Goal: Navigation & Orientation: Go to known website

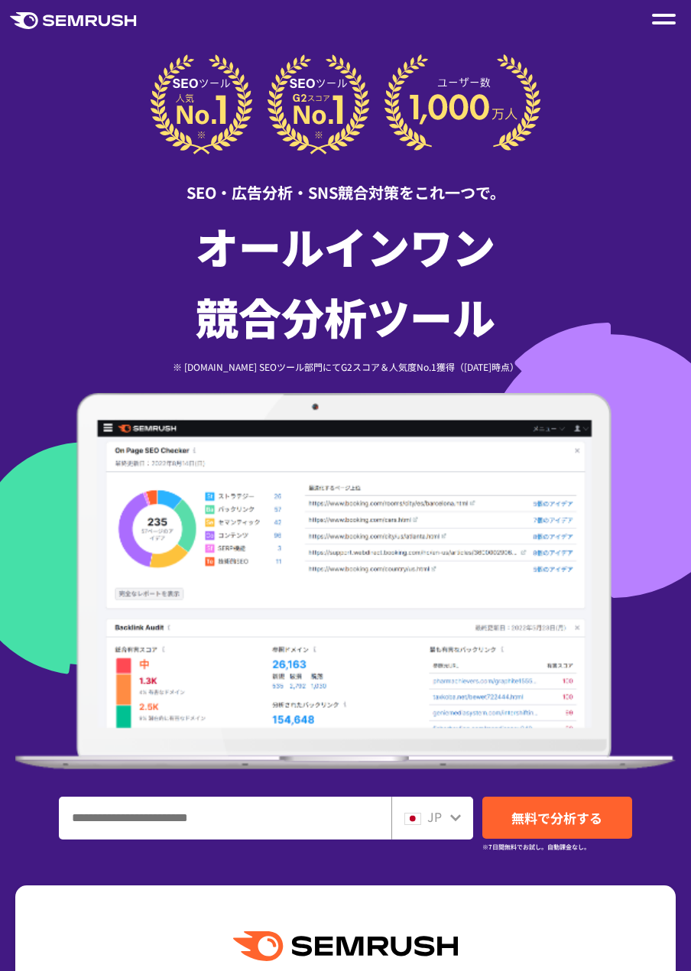
click at [656, 28] on div at bounding box center [664, 19] width 24 height 18
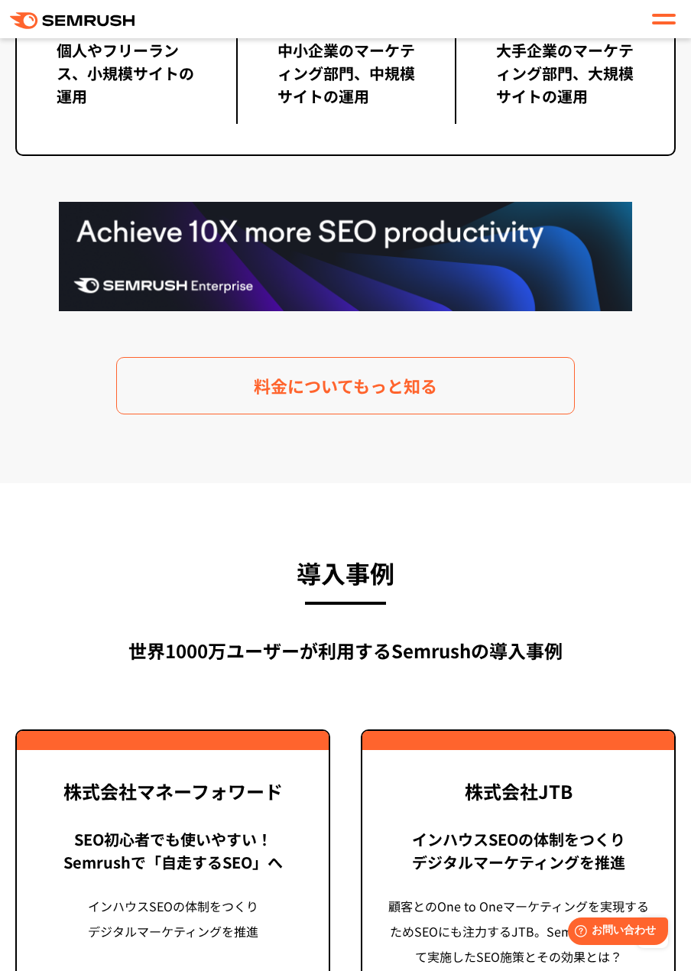
scroll to position [3593, 0]
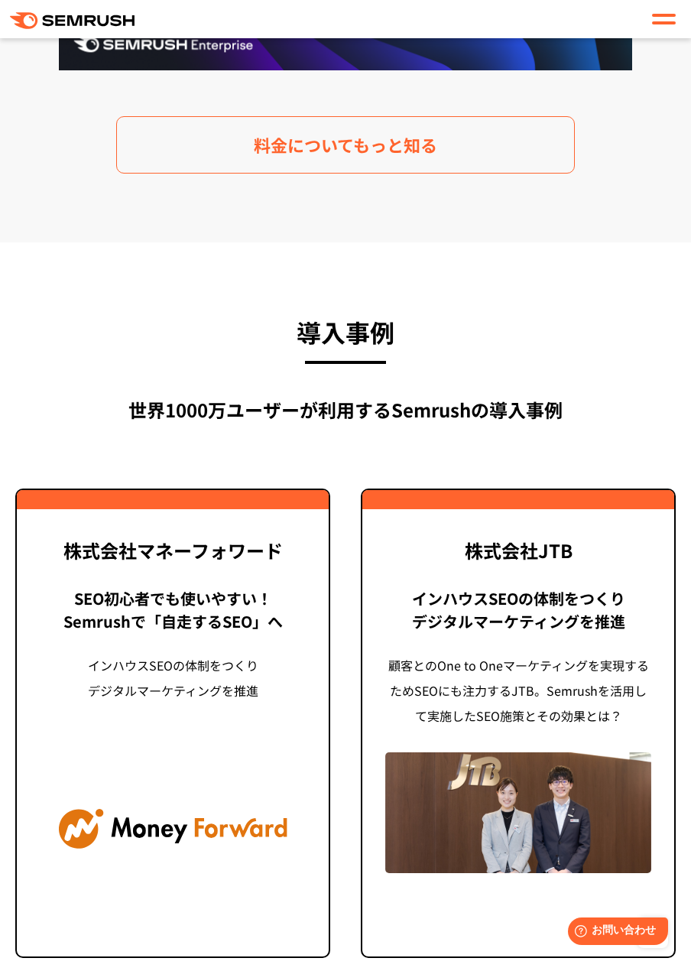
click at [670, 24] on div at bounding box center [664, 19] width 24 height 18
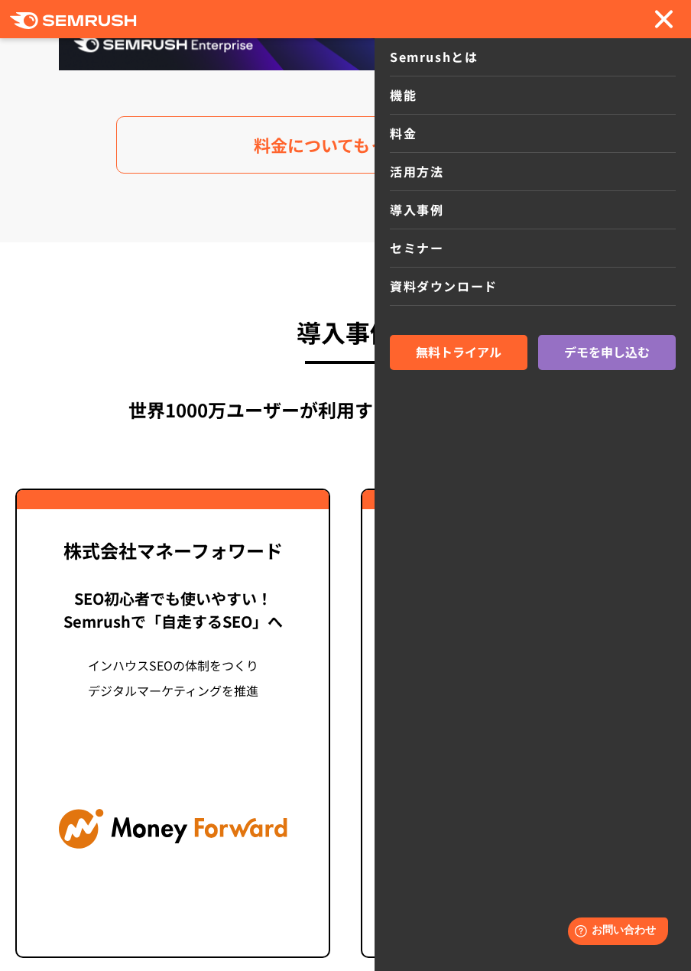
click at [665, 12] on div at bounding box center [664, 19] width 24 height 18
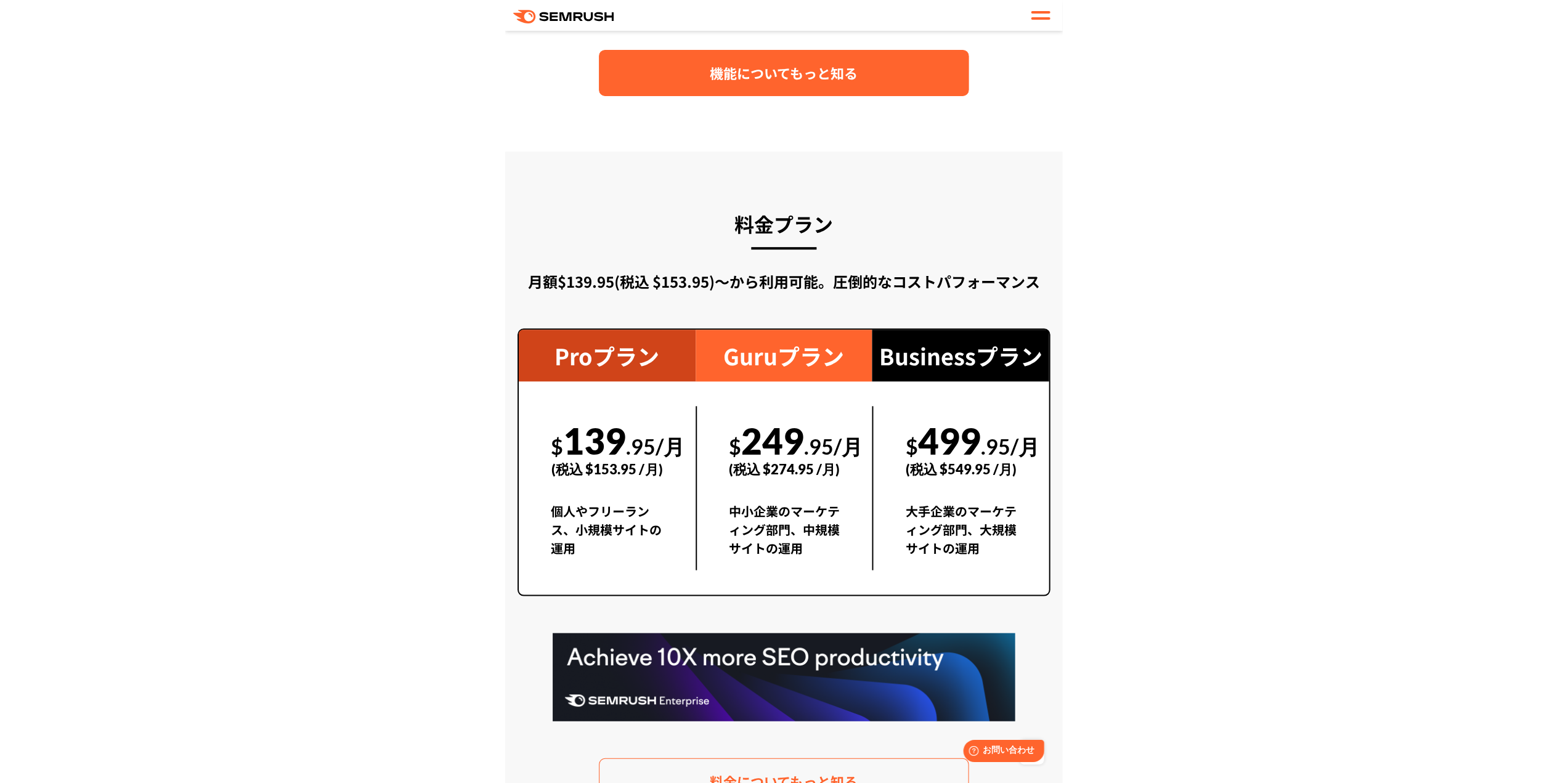
scroll to position [2217, 0]
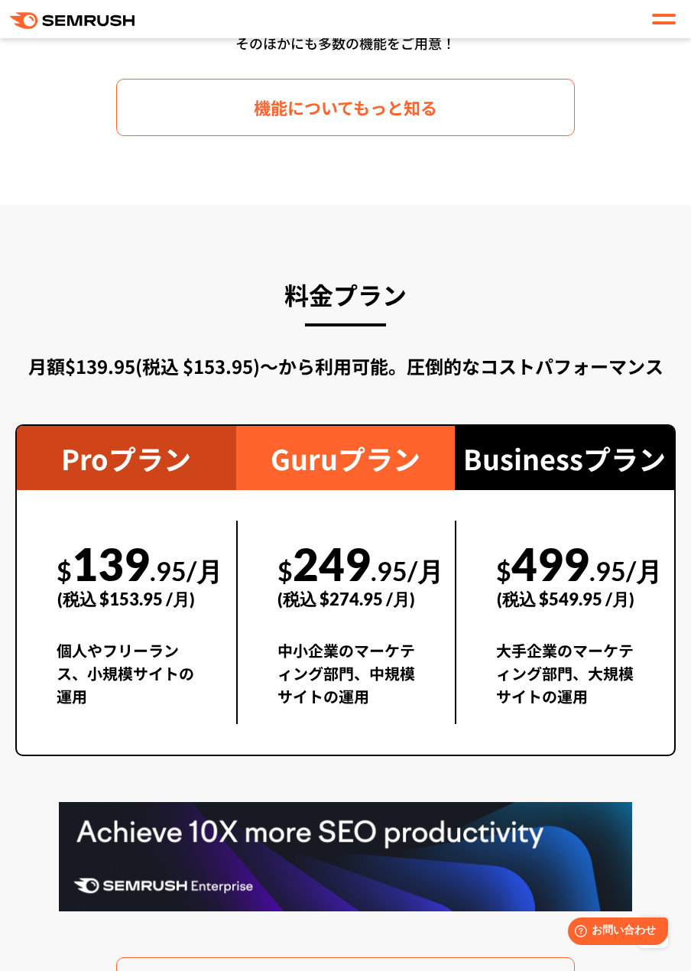
drag, startPoint x: 307, startPoint y: 132, endPoint x: 305, endPoint y: 142, distance: 10.8
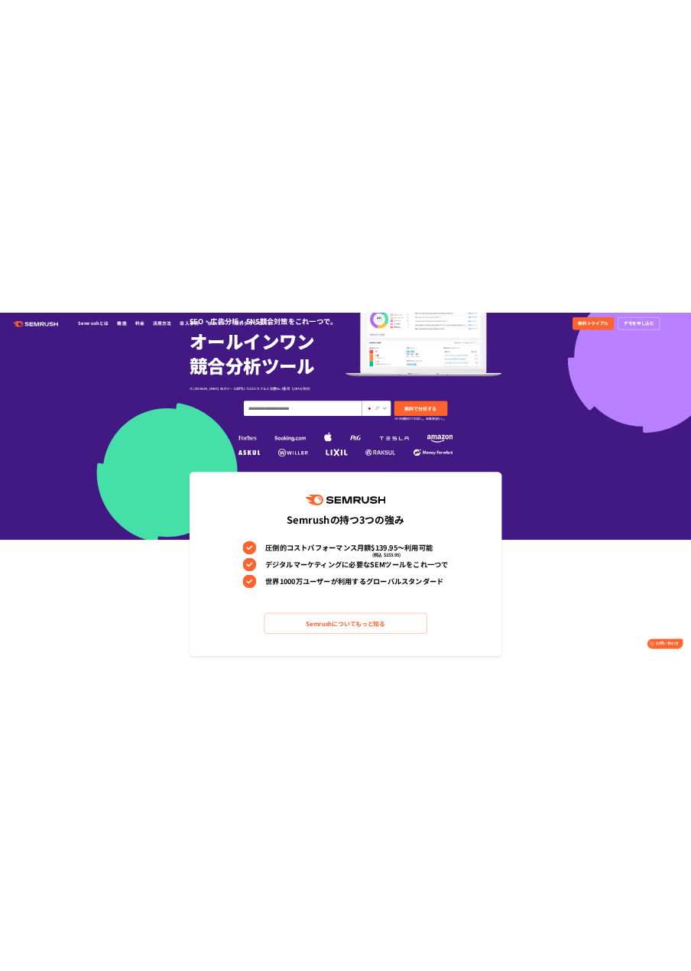
scroll to position [0, 0]
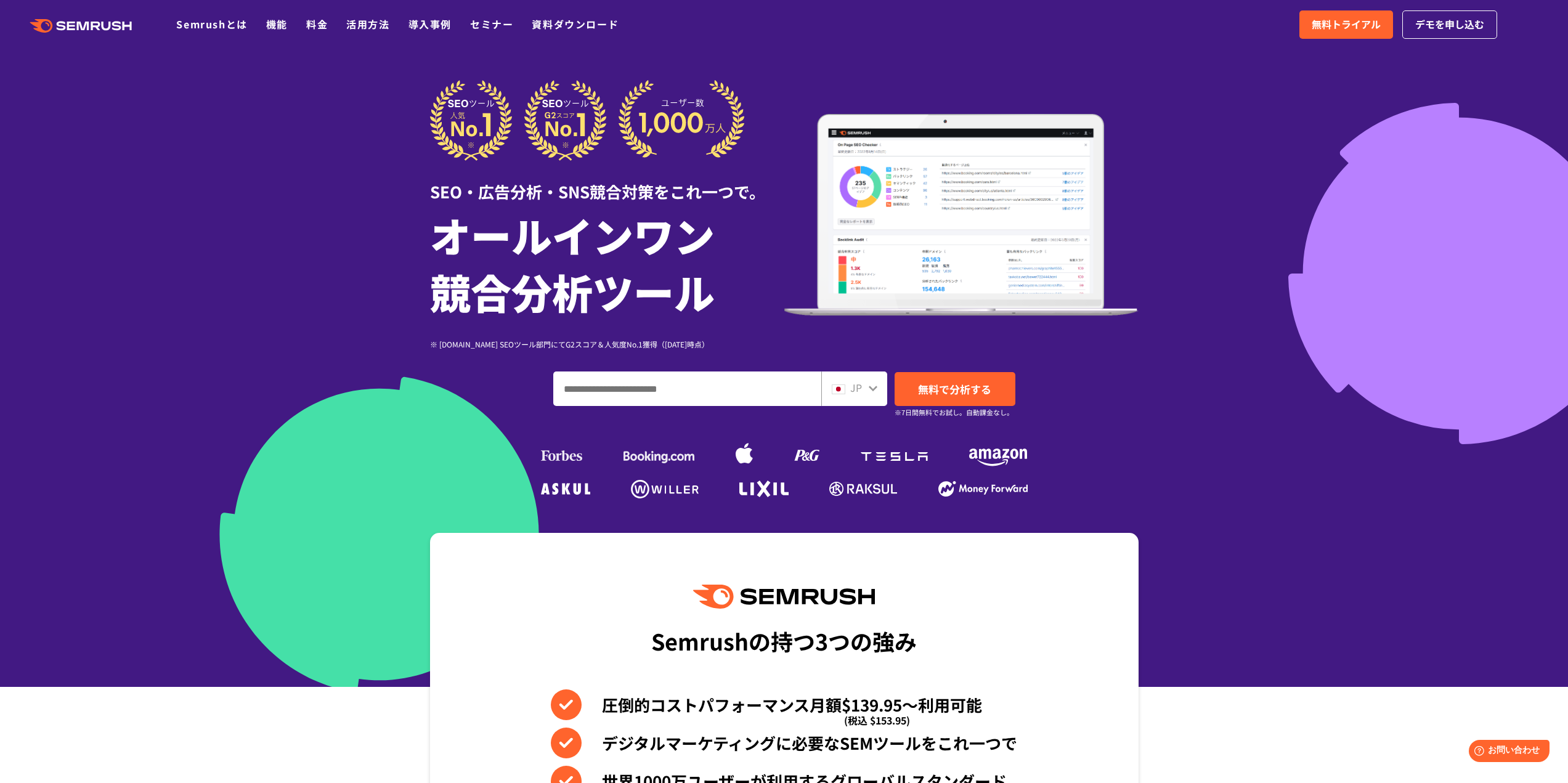
drag, startPoint x: 460, startPoint y: 60, endPoint x: 317, endPoint y: 114, distance: 152.9
drag, startPoint x: 393, startPoint y: 17, endPoint x: 405, endPoint y: 0, distance: 20.8
